Goal: Transaction & Acquisition: Purchase product/service

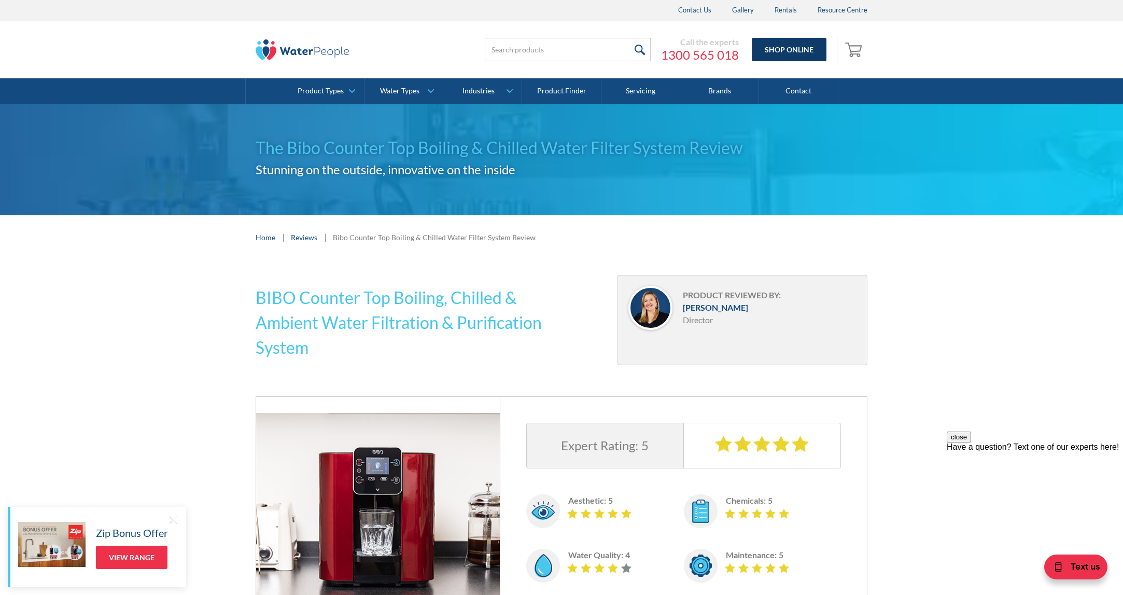
click at [782, 45] on link "Shop Online" at bounding box center [789, 49] width 75 height 23
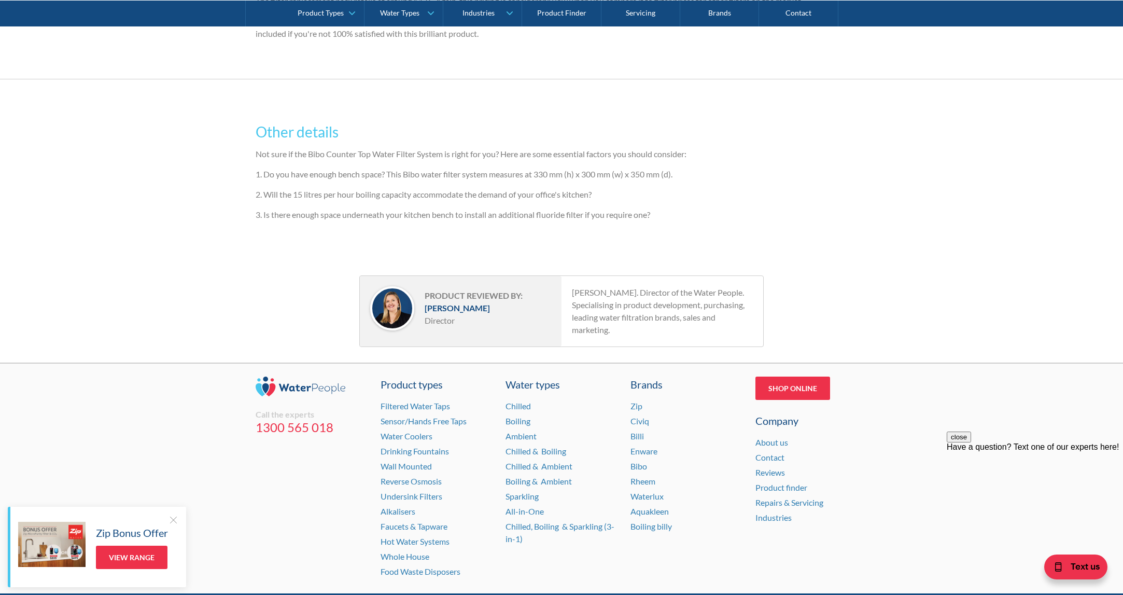
scroll to position [2333, 0]
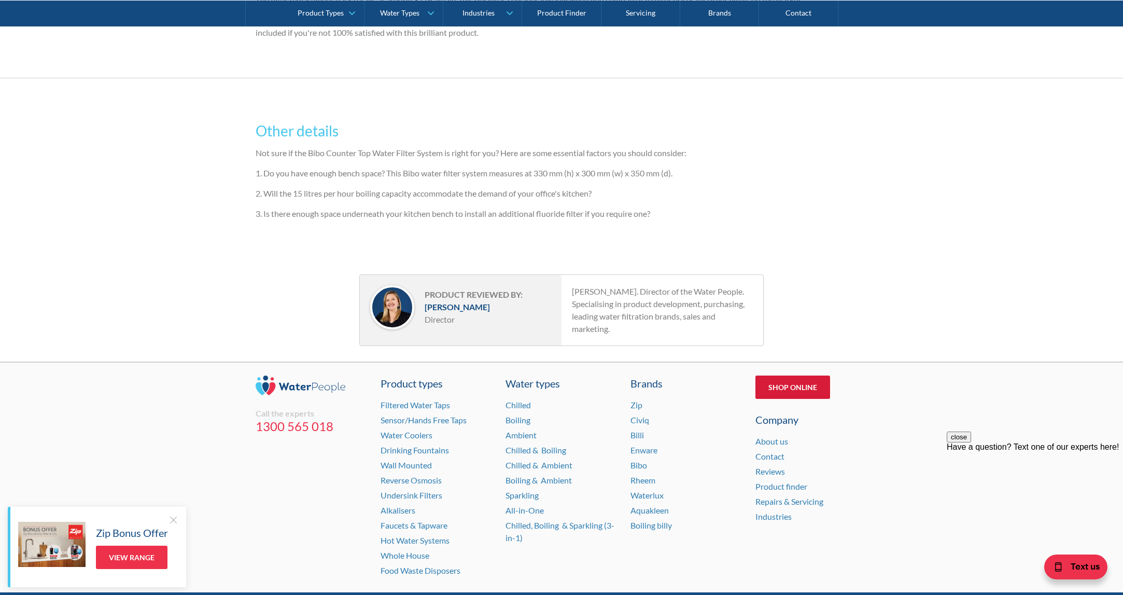
click at [777, 387] on link "Shop Online" at bounding box center [792, 386] width 75 height 23
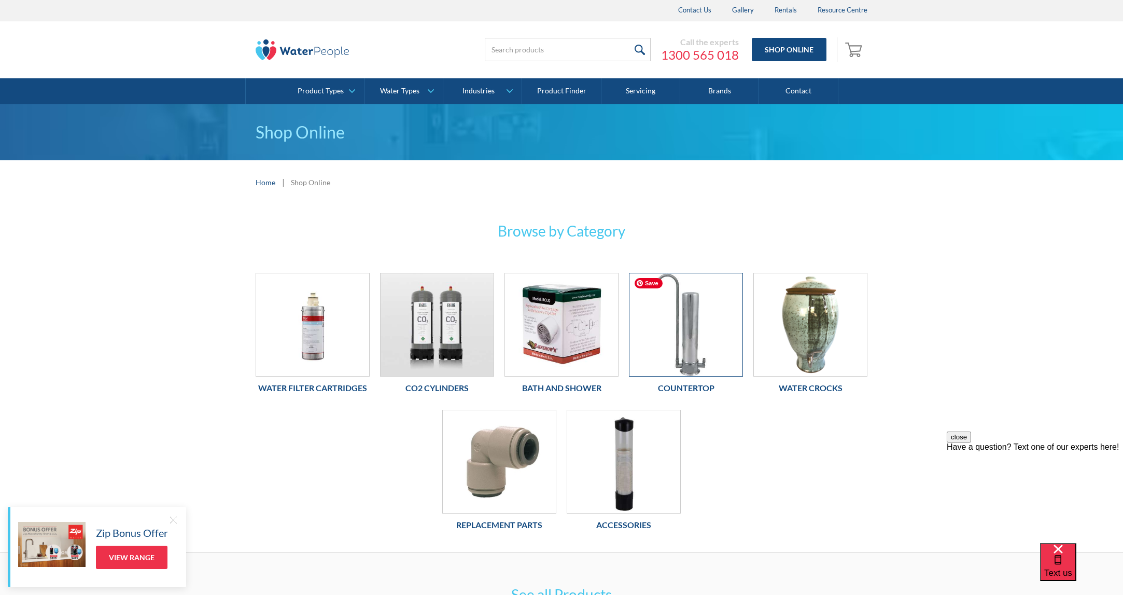
click at [685, 339] on img at bounding box center [685, 324] width 113 height 103
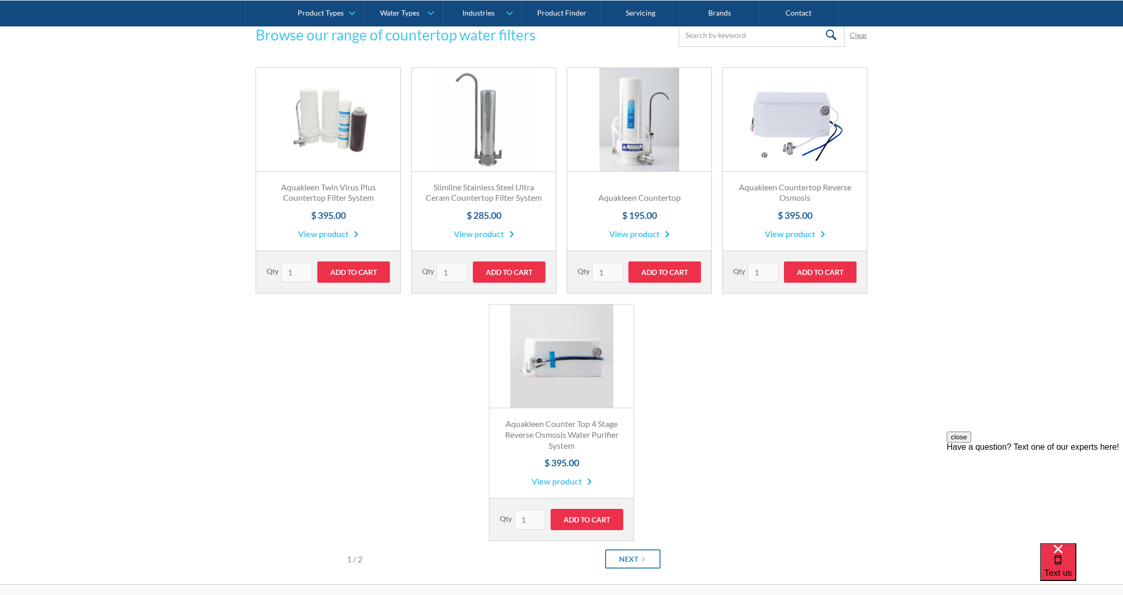
scroll to position [207, 0]
click at [632, 556] on div "Next" at bounding box center [628, 558] width 19 height 11
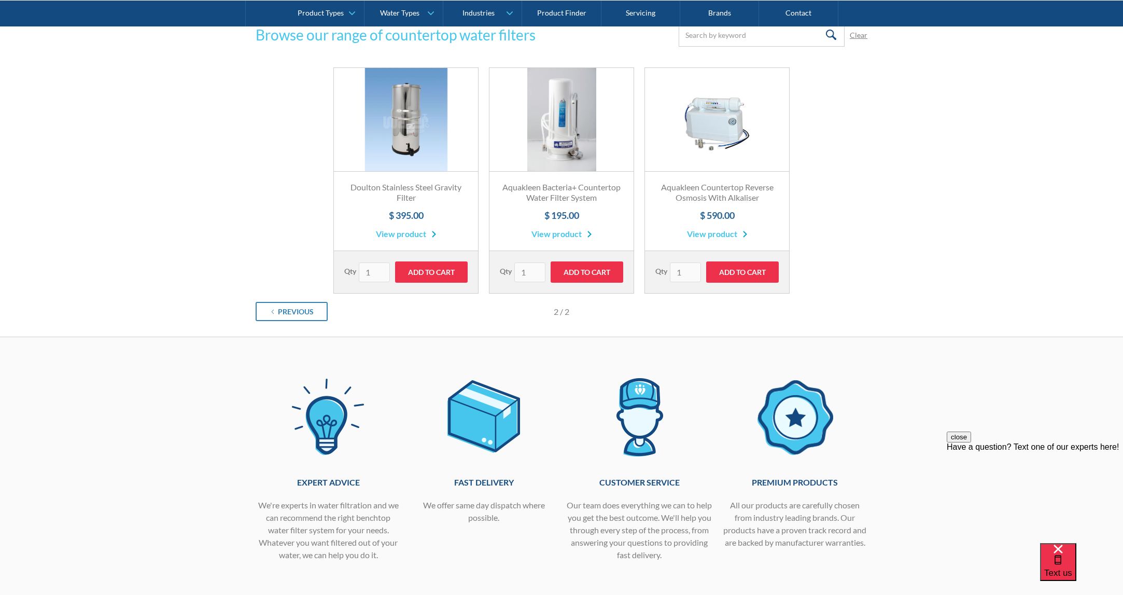
scroll to position [0, 0]
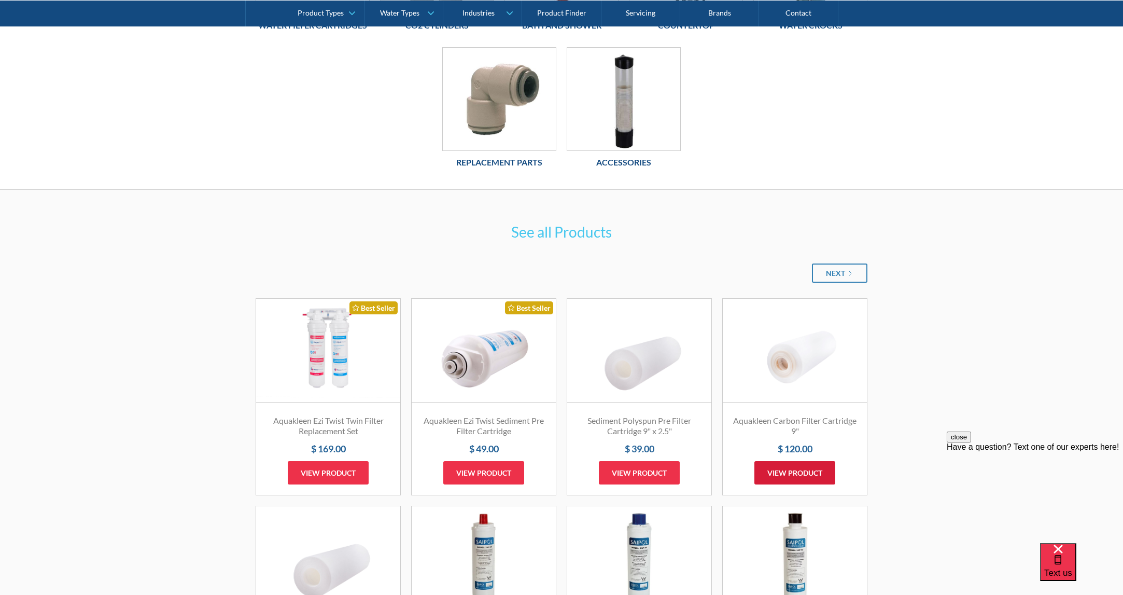
scroll to position [363, 0]
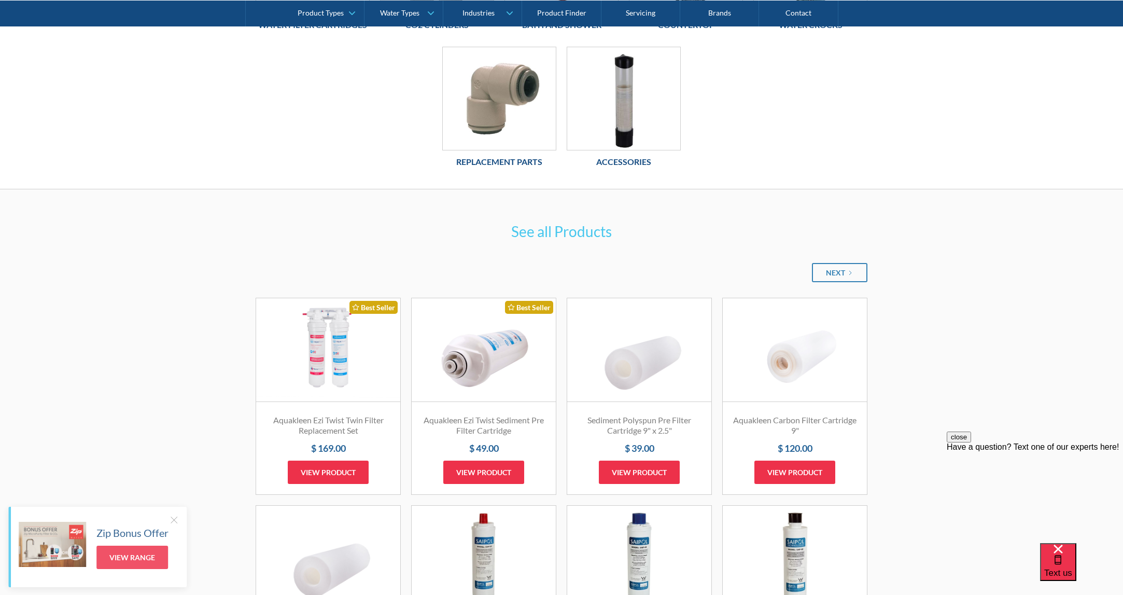
click at [563, 233] on h3 "See all Products" at bounding box center [561, 231] width 404 height 22
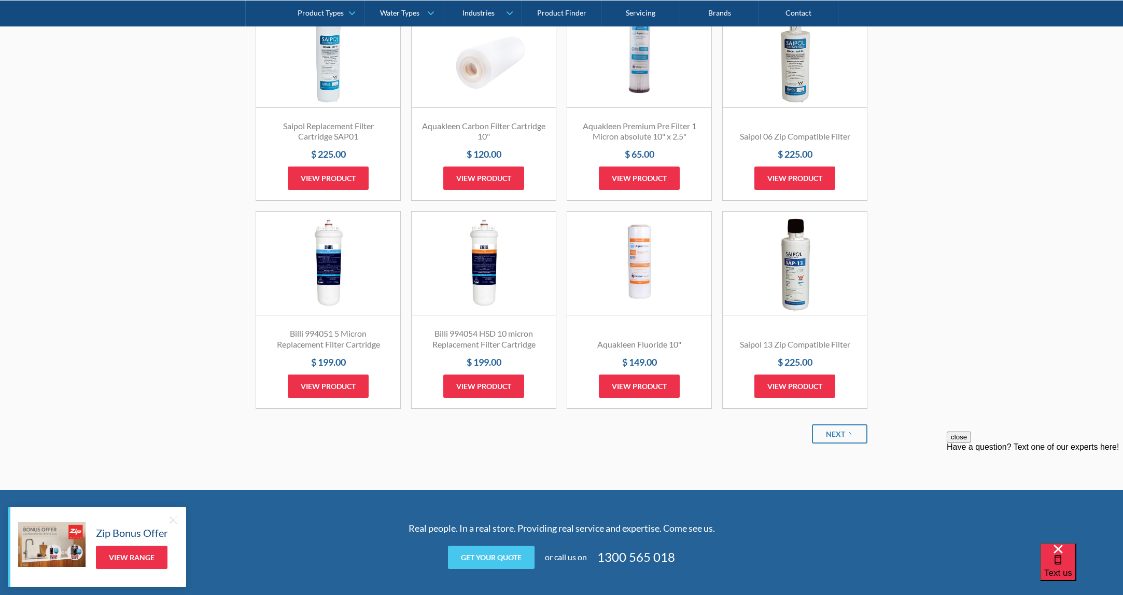
scroll to position [1089, 0]
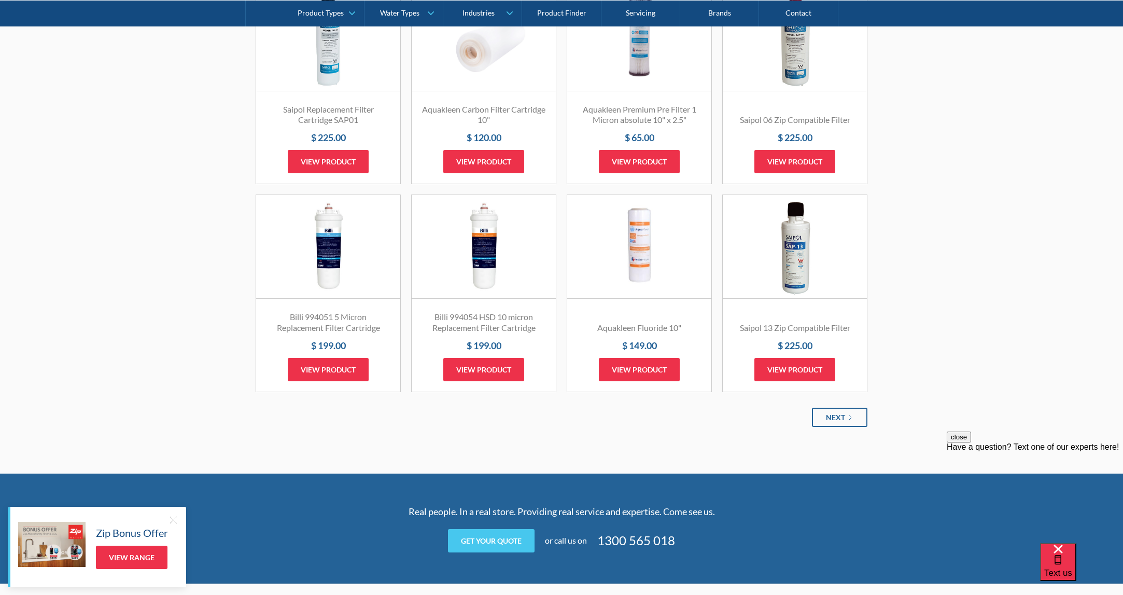
click at [850, 414] on icon "Next Page" at bounding box center [850, 417] width 6 height 6
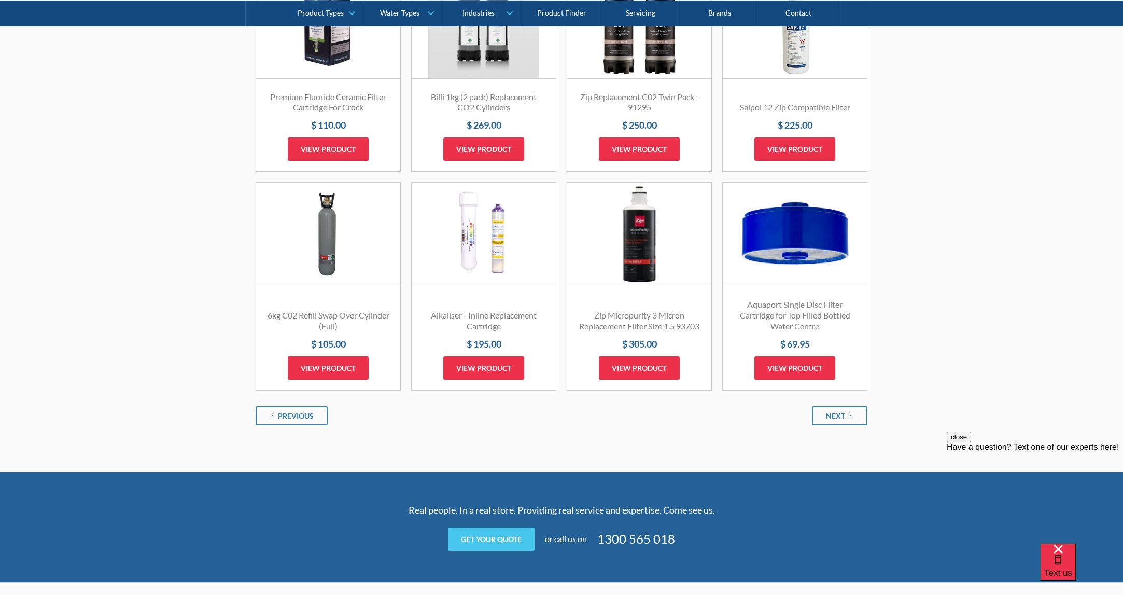
scroll to position [1140, 0]
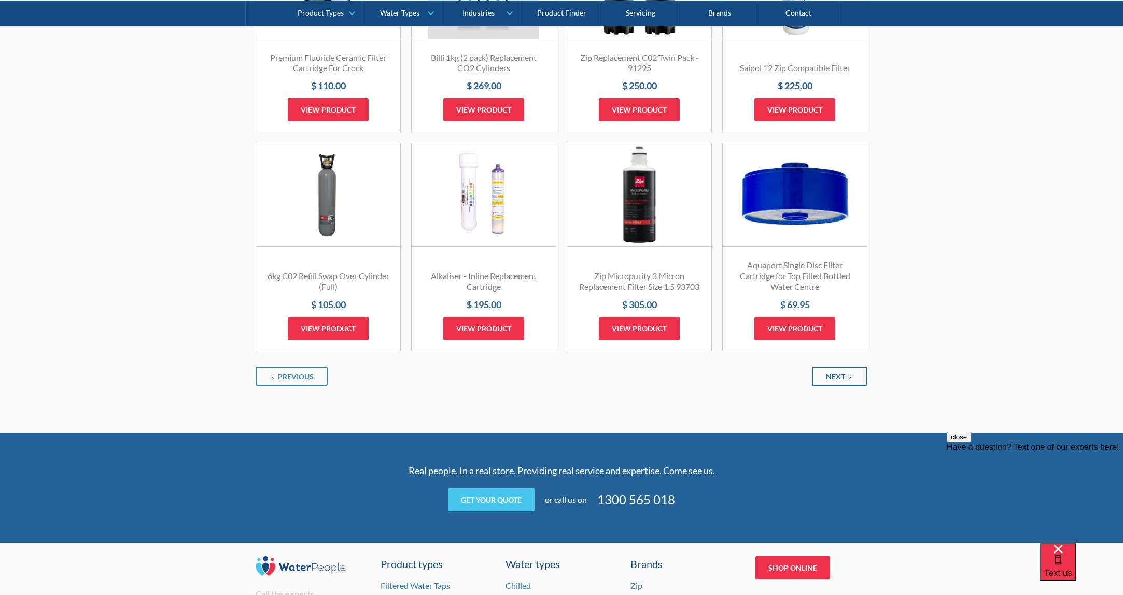
click at [827, 374] on div "Next" at bounding box center [835, 376] width 19 height 11
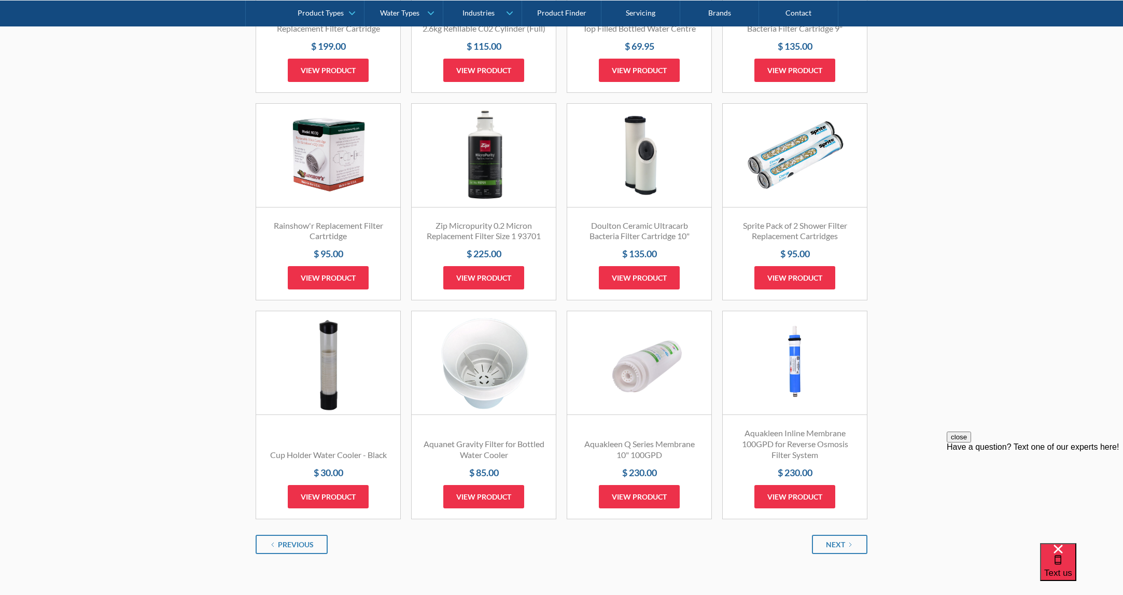
scroll to position [1089, 0]
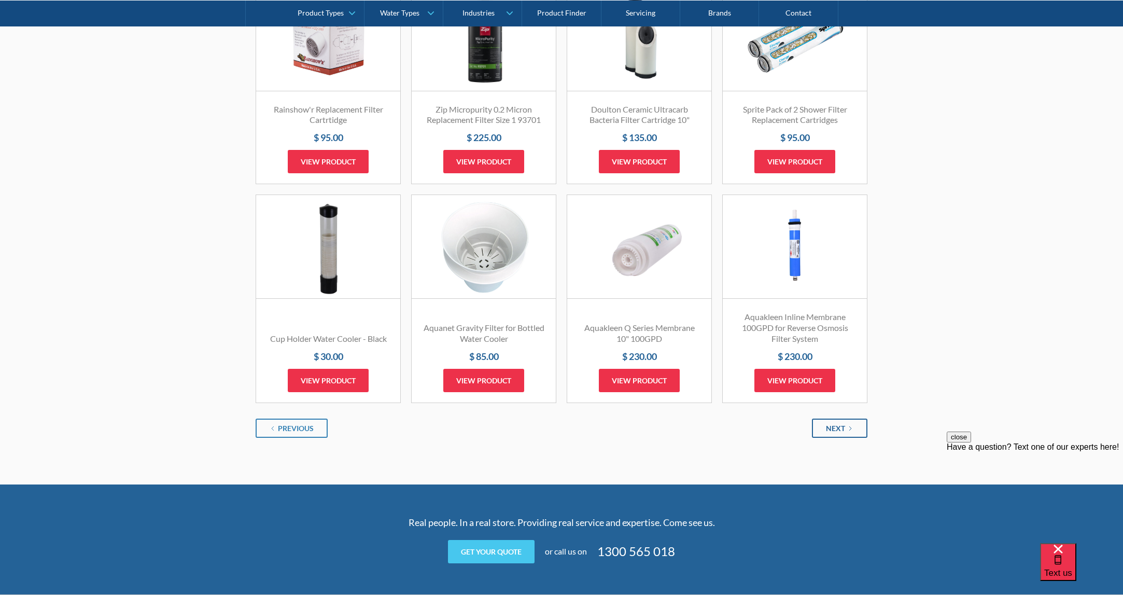
click at [851, 425] on icon "Next Page" at bounding box center [850, 428] width 6 height 6
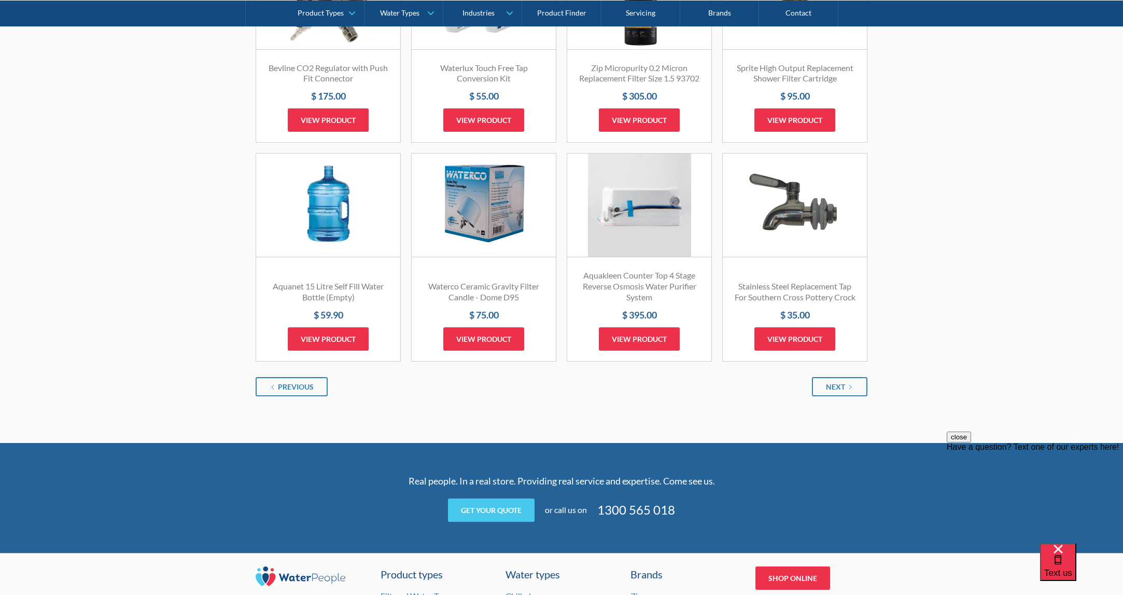
scroll to position [1140, 0]
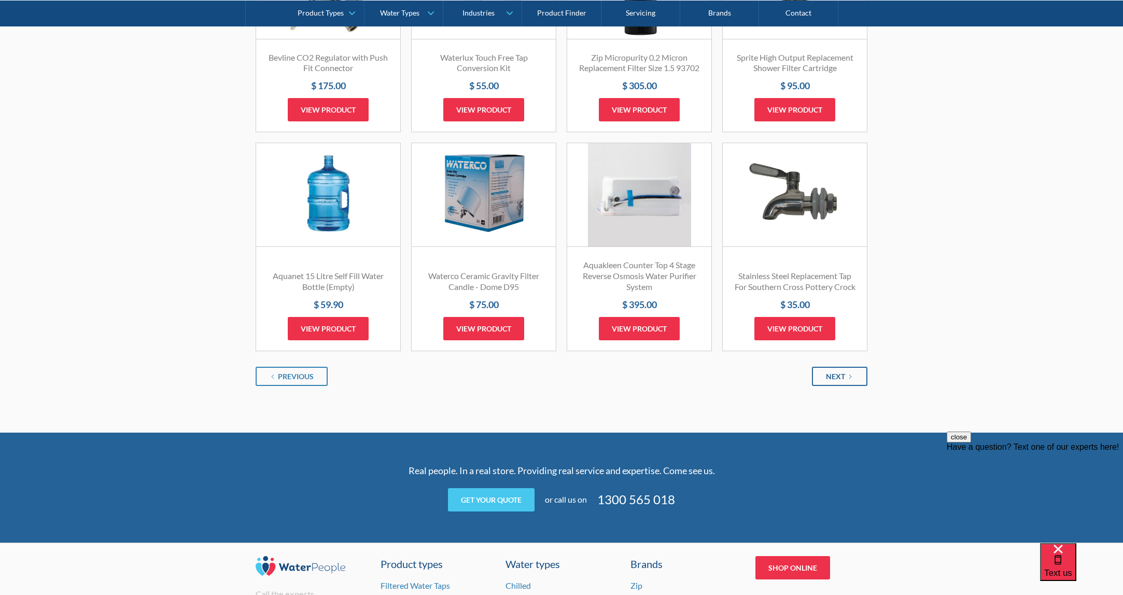
click at [843, 378] on link "Next" at bounding box center [839, 376] width 55 height 19
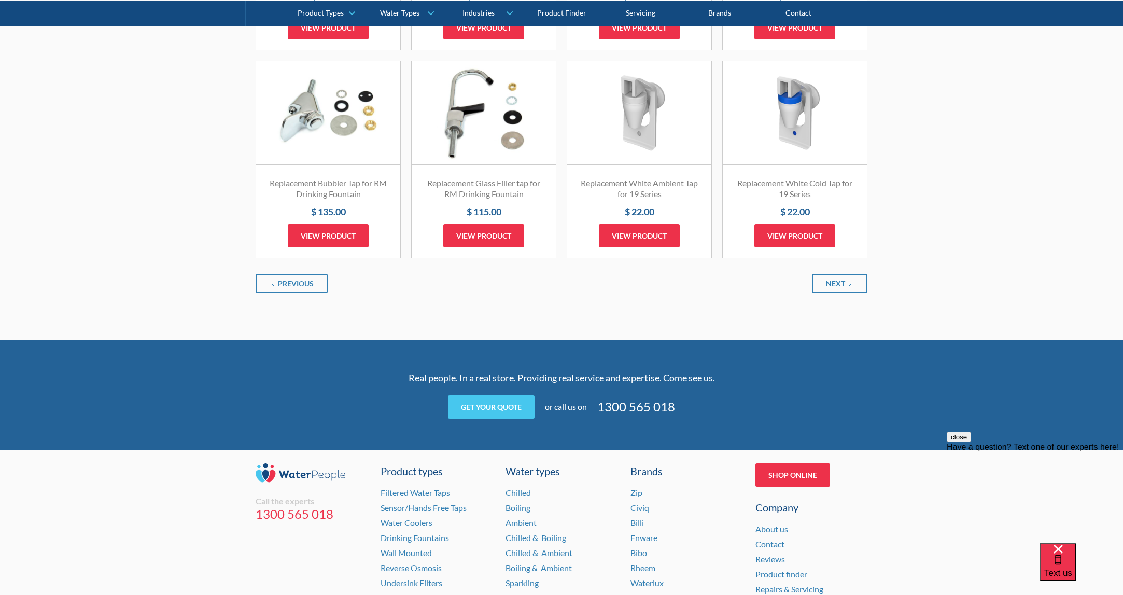
scroll to position [1244, 0]
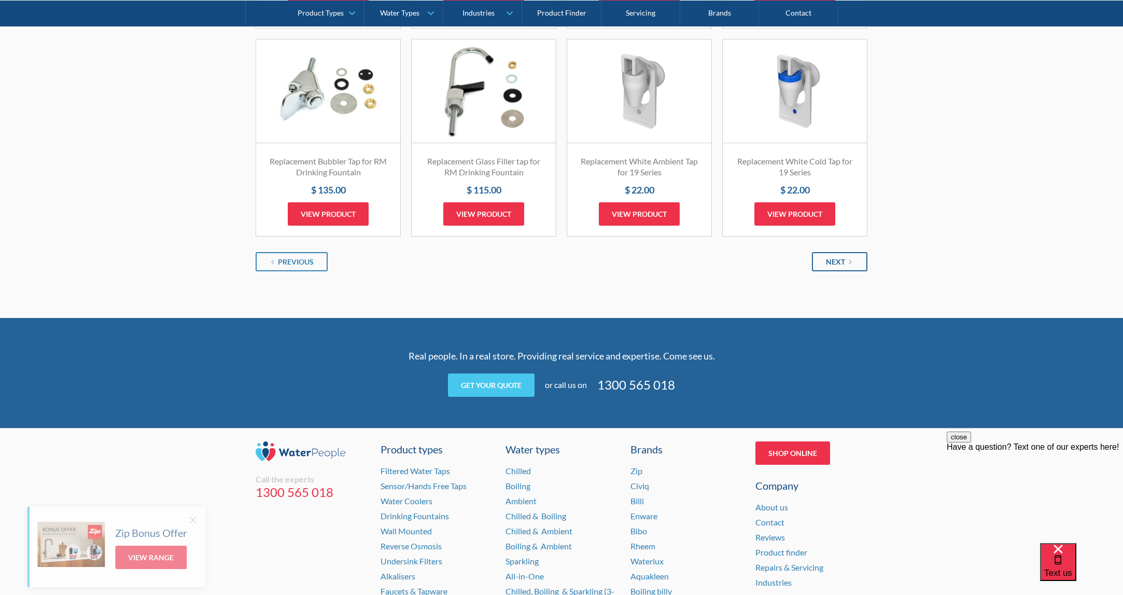
click at [830, 263] on div "Next" at bounding box center [835, 261] width 19 height 11
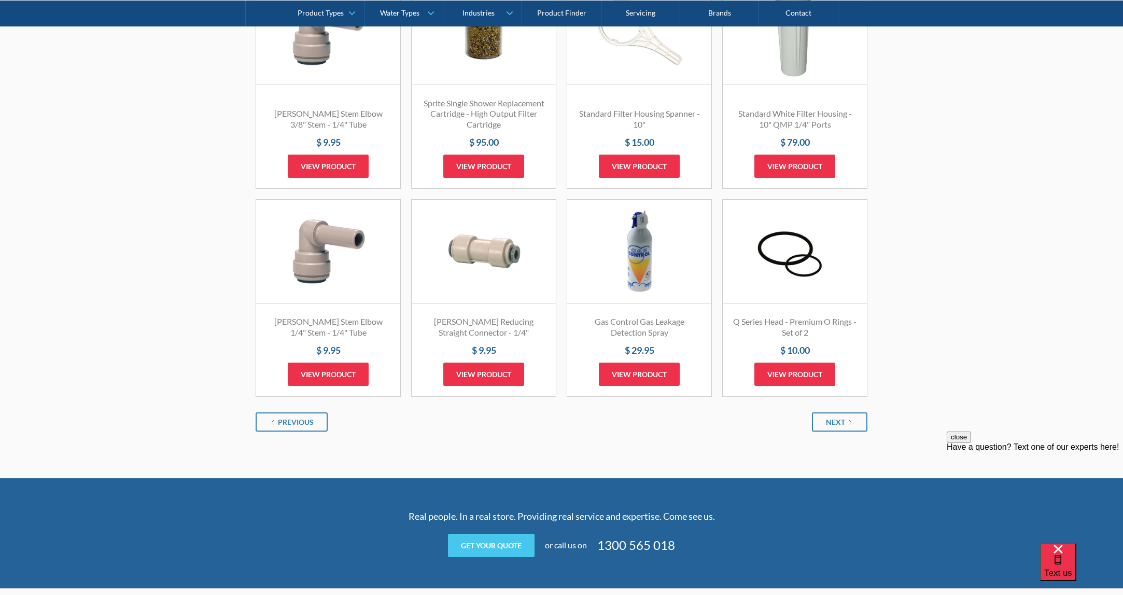
scroll to position [1140, 0]
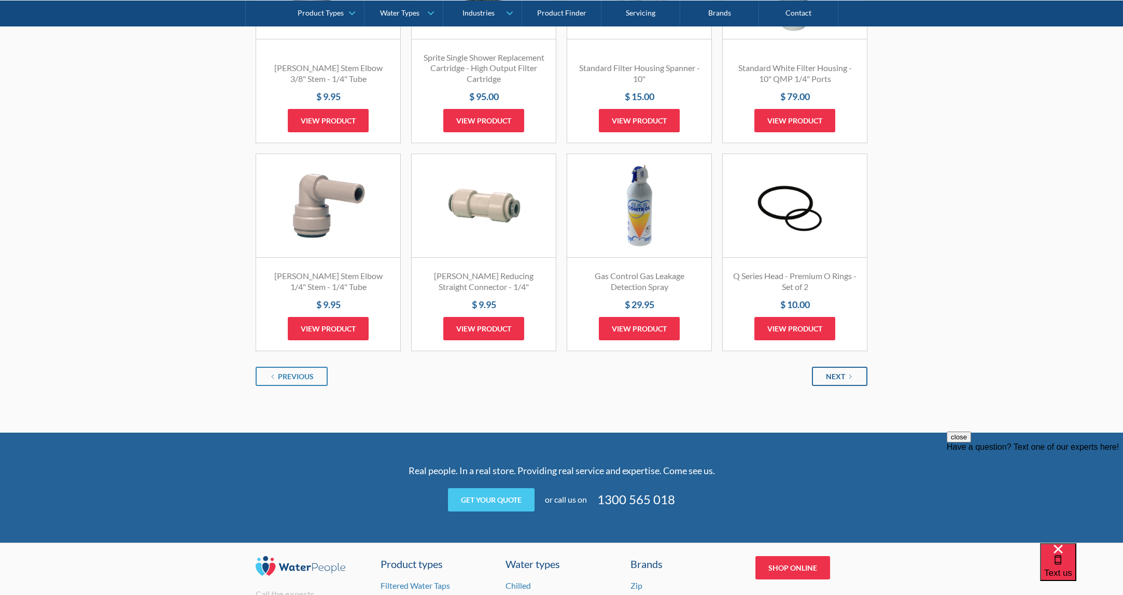
click at [826, 371] on div "Next" at bounding box center [835, 376] width 19 height 11
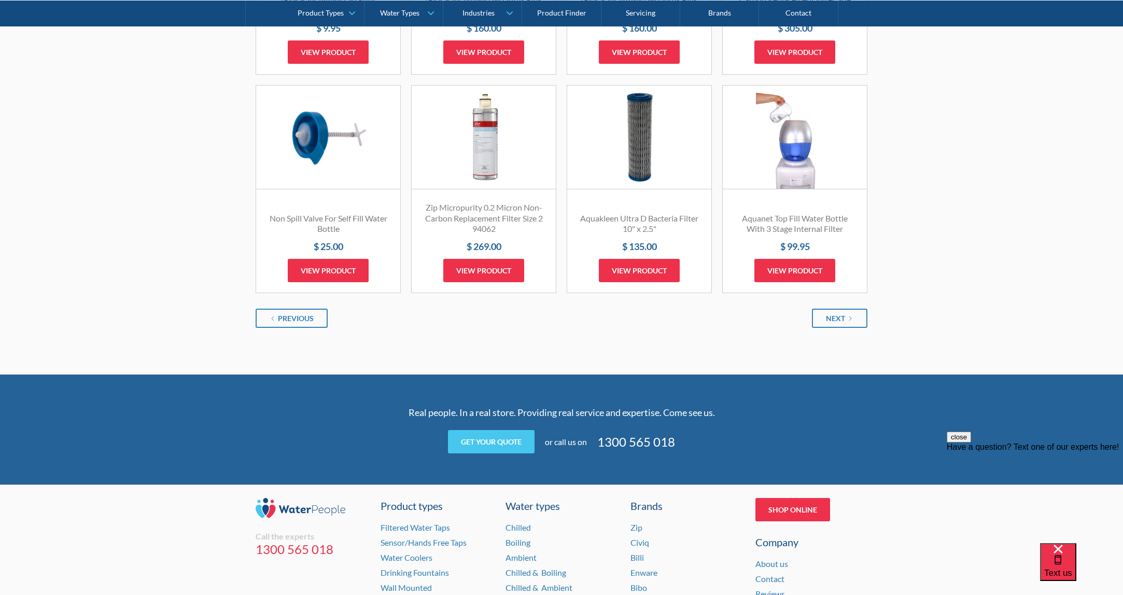
scroll to position [1244, 0]
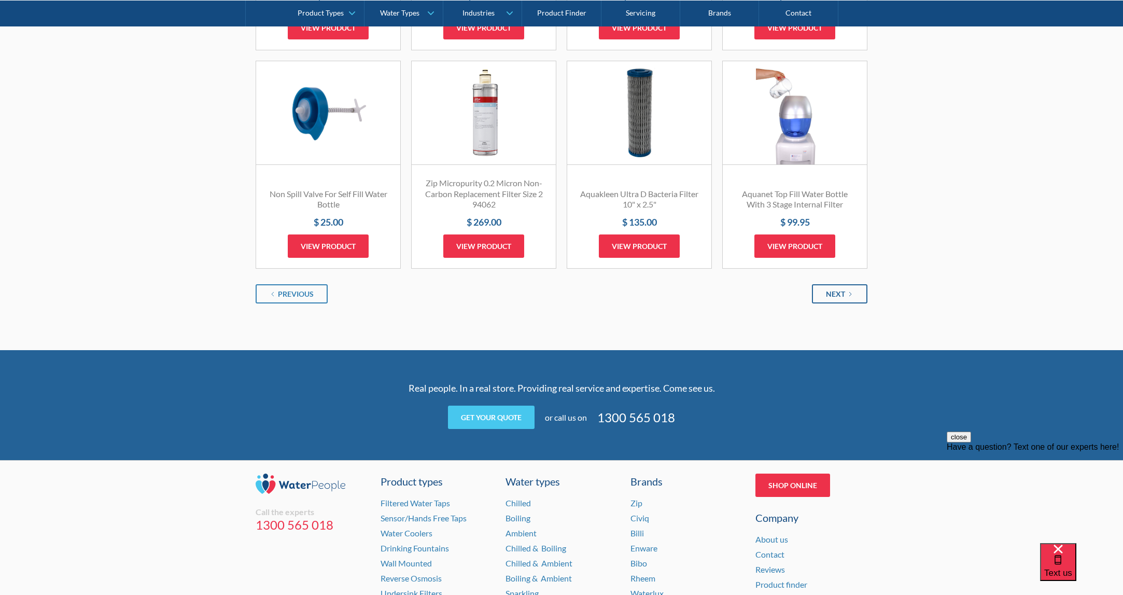
click at [840, 288] on link "Next" at bounding box center [839, 293] width 55 height 19
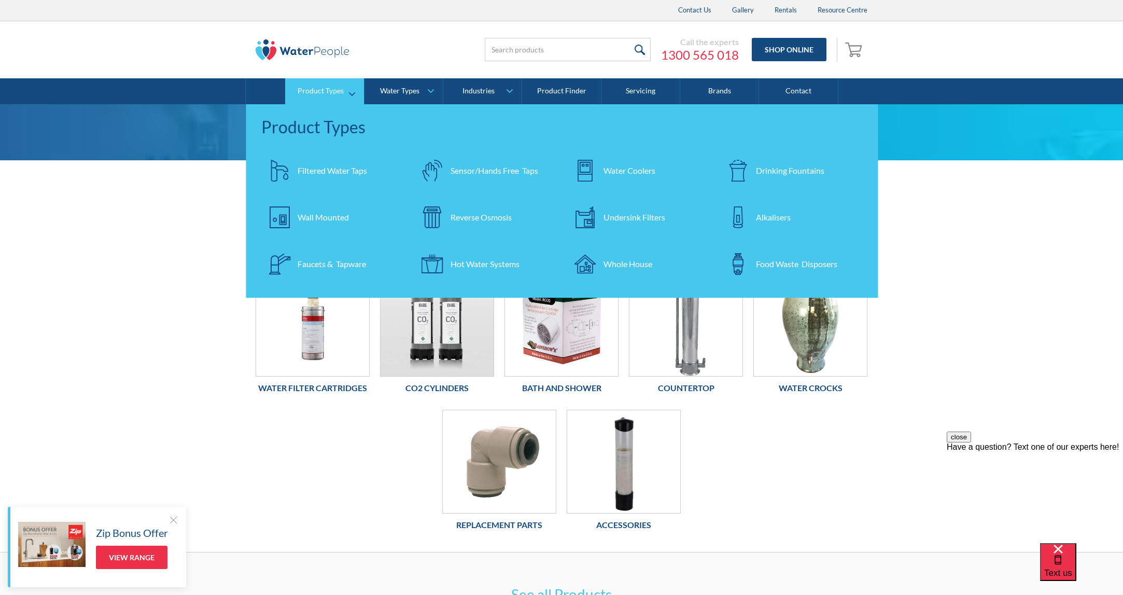
click at [309, 167] on div "Filtered Water Taps" at bounding box center [332, 170] width 69 height 12
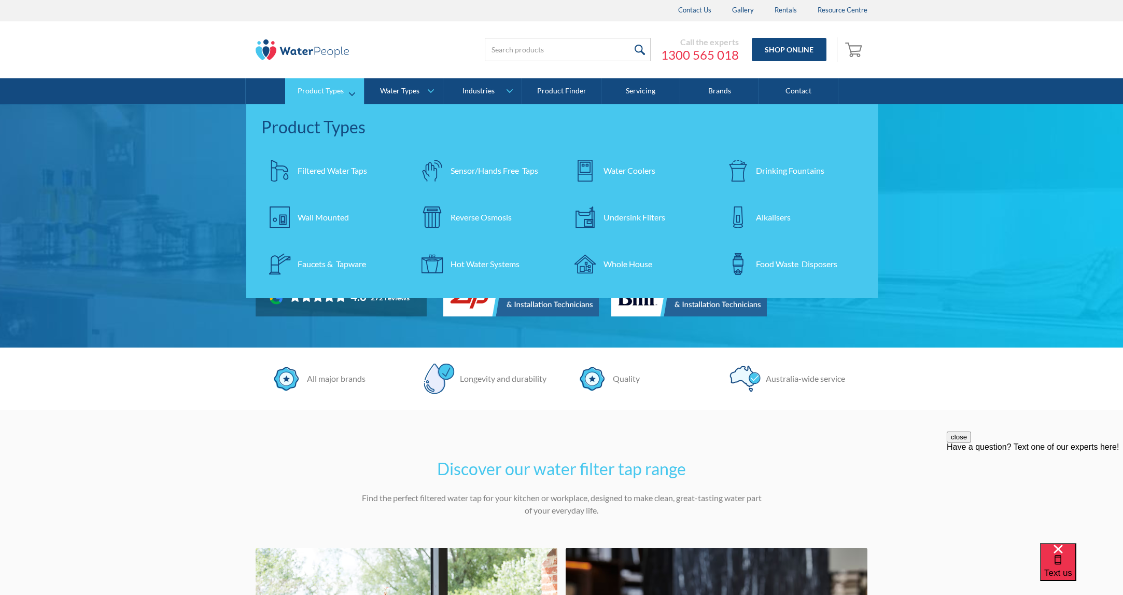
click at [583, 170] on img at bounding box center [585, 171] width 22 height 22
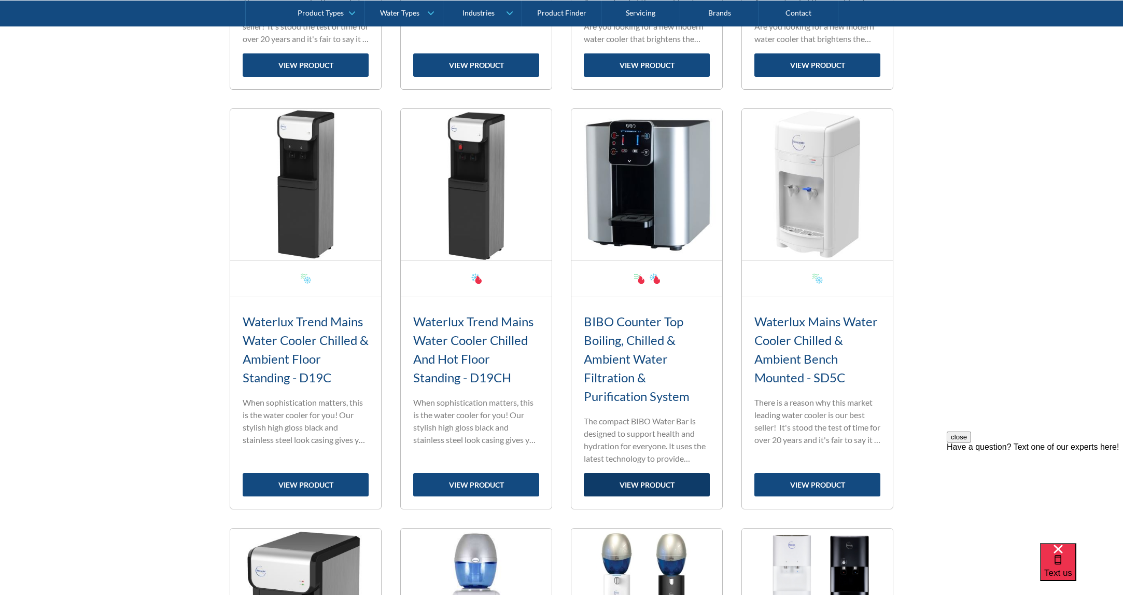
click at [644, 478] on link "view product" at bounding box center [647, 484] width 126 height 23
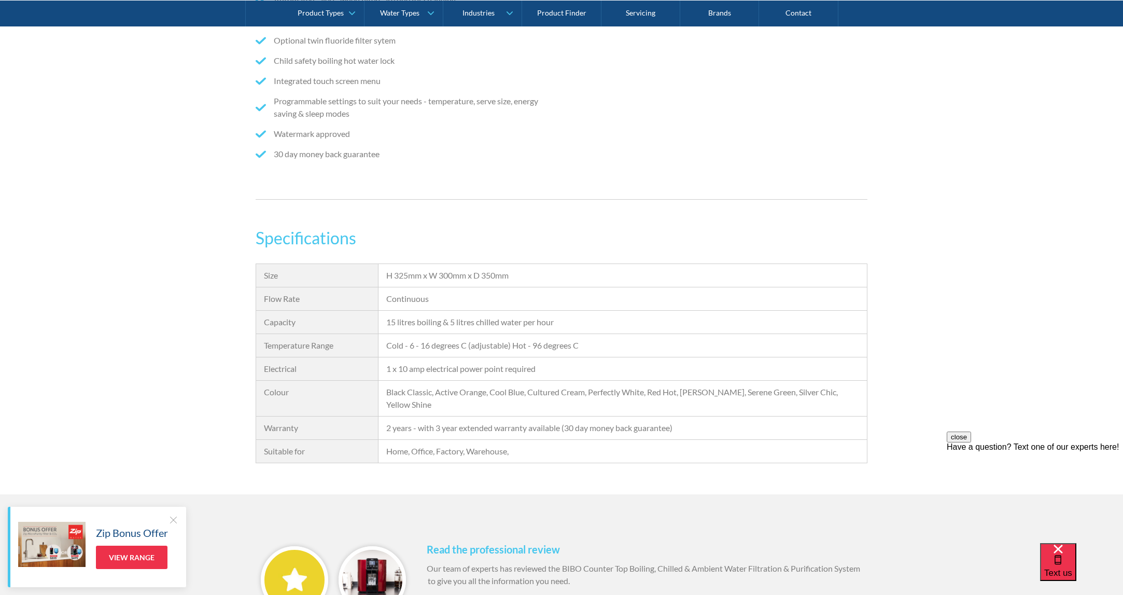
scroll to position [1192, 0]
